Goal: Information Seeking & Learning: Learn about a topic

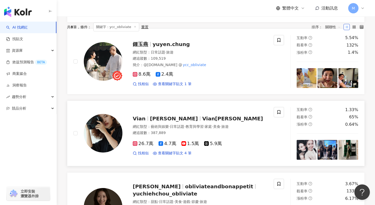
scroll to position [174, 0]
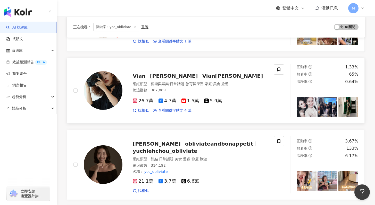
click at [209, 88] on div "總追蹤數 ： 387,889" at bounding box center [200, 90] width 135 height 5
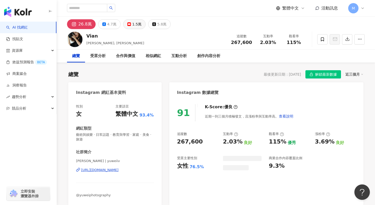
click at [129, 26] on icon at bounding box center [129, 24] width 4 height 4
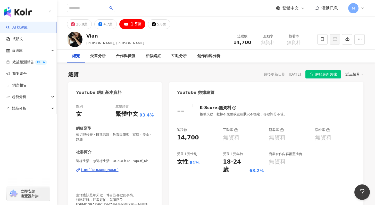
click at [316, 76] on span "解鎖最新數據" at bounding box center [326, 75] width 22 height 8
click at [98, 9] on input "search" at bounding box center [87, 8] width 40 height 8
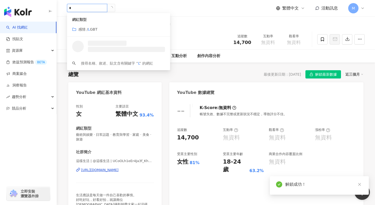
type input "*"
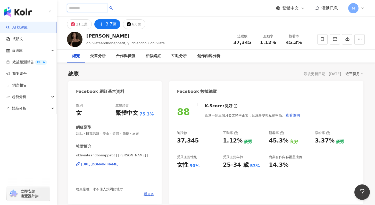
click at [83, 7] on input "search" at bounding box center [87, 8] width 40 height 8
paste input "**********"
type input "**********"
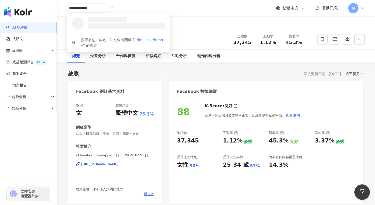
click at [110, 9] on button "button" at bounding box center [111, 8] width 8 height 8
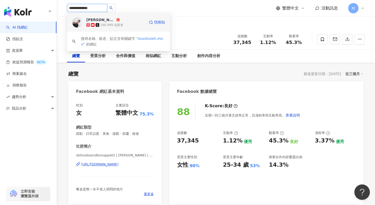
click at [115, 18] on span "[PERSON_NAME] 攝影師" at bounding box center [102, 19] width 33 height 5
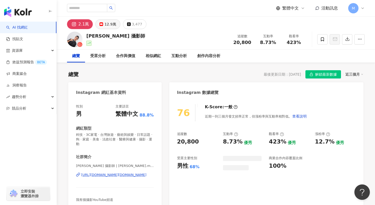
click at [99, 25] on icon at bounding box center [101, 24] width 4 height 4
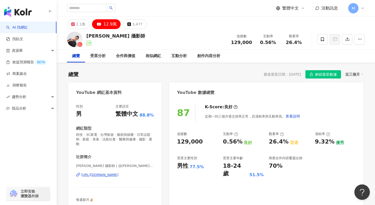
click at [324, 77] on span "解鎖最新數據" at bounding box center [326, 75] width 22 height 8
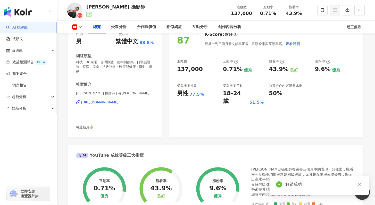
scroll to position [78, 0]
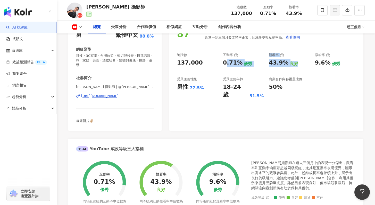
drag, startPoint x: 225, startPoint y: 65, endPoint x: 286, endPoint y: 67, distance: 61.9
click at [286, 67] on div "追蹤數 137,000 互動率 0.71% 優秀 觀看率 43.9% 良好 漲粉率 9.6% 優秀 受眾主要性別 男性 77.5% 受眾主要年齡 18-24 …" at bounding box center [266, 76] width 179 height 46
click at [325, 80] on div "追蹤數 137,000 互動率 0.71% 優秀 觀看率 43.9% 良好 漲粉率 9.6% 優秀 受眾主要性別 男性 77.5% 受眾主要年齡 18-24 …" at bounding box center [266, 76] width 179 height 46
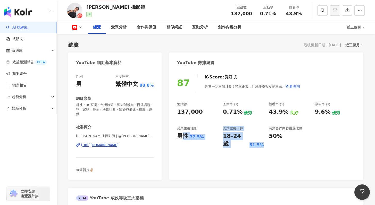
drag, startPoint x: 182, startPoint y: 133, endPoint x: 256, endPoint y: 144, distance: 74.7
click at [255, 142] on div "87 K-Score : 良好 近期一到三個月發文頻率正常，且漲粉率與互動率高。 查看說明 追蹤數 137,000 互動率 0.71% 優秀 觀看率 43.9…" at bounding box center [266, 124] width 194 height 111
click at [261, 152] on div "87 K-Score : 良好 近期一到三個月發文頻率正常，且漲粉率與互動率高。 查看說明 追蹤數 137,000 互動率 0.71% 優秀 觀看率 43.9…" at bounding box center [266, 124] width 194 height 111
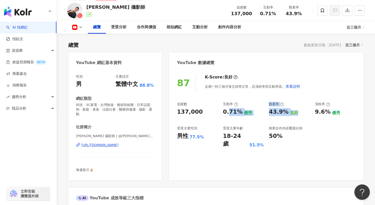
drag, startPoint x: 228, startPoint y: 112, endPoint x: 301, endPoint y: 119, distance: 72.7
click at [301, 117] on div "追蹤數 137,000 互動率 0.71% 優秀 觀看率 43.9% 良好 漲粉率 9.6% 優秀 受眾主要性別 男性 77.5% 受眾主要年齡 18-24 …" at bounding box center [266, 125] width 179 height 46
click at [301, 120] on div "追蹤數 137,000 互動率 0.71% 優秀 觀看率 43.9% 良好 漲粉率 9.6% 優秀 受眾主要性別 男性 77.5% 受眾主要年齡 18-24 …" at bounding box center [266, 125] width 179 height 46
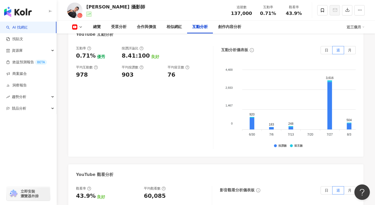
scroll to position [913, 0]
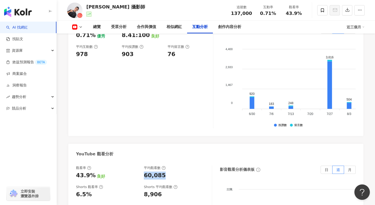
drag, startPoint x: 156, startPoint y: 145, endPoint x: 169, endPoint y: 135, distance: 17.0
drag, startPoint x: 148, startPoint y: 151, endPoint x: 172, endPoint y: 147, distance: 24.0
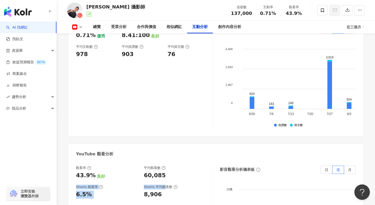
drag, startPoint x: 151, startPoint y: 146, endPoint x: 165, endPoint y: 150, distance: 14.3
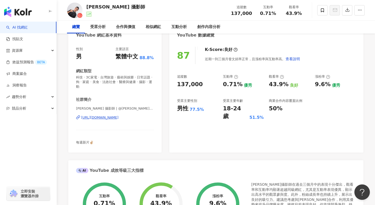
scroll to position [0, 0]
